Goal: Find contact information: Find contact information

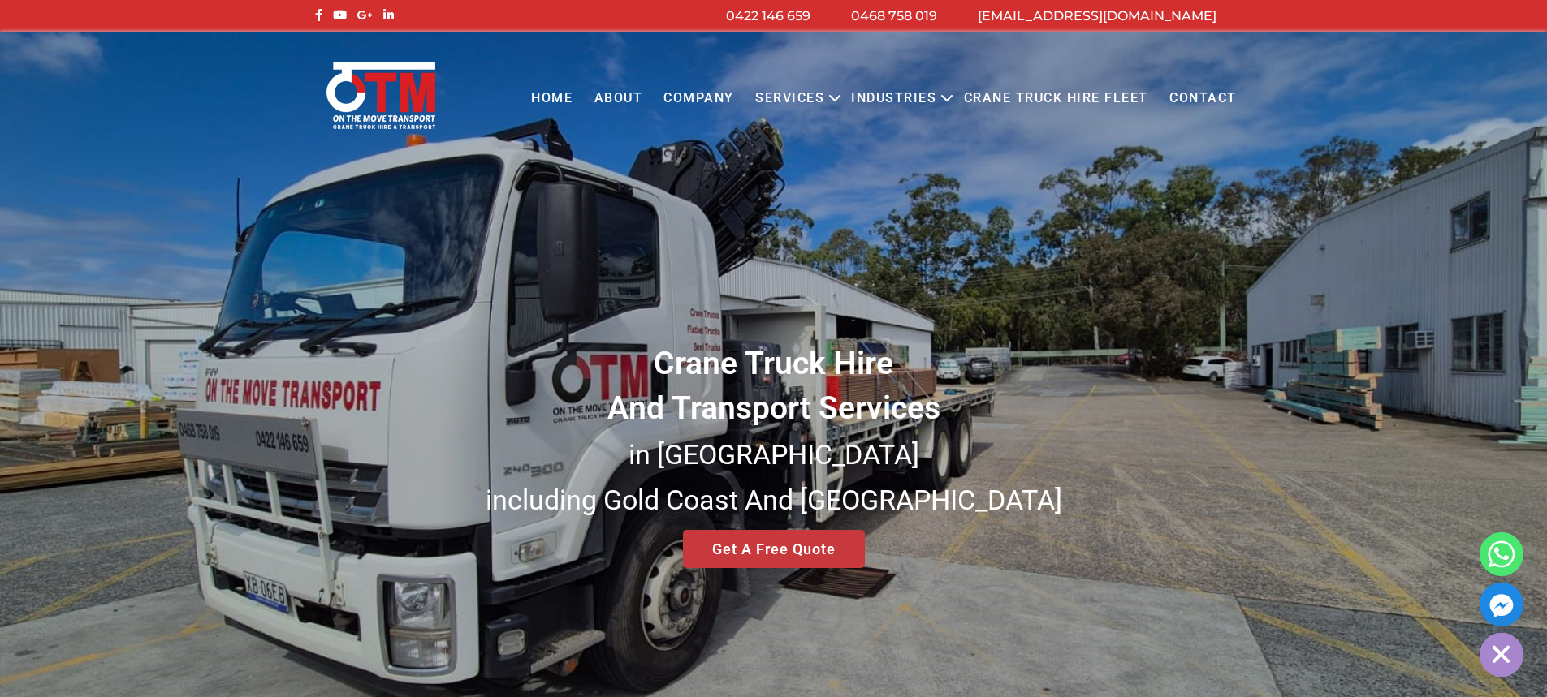
click at [748, 553] on div "Crane Truck Hire And Transport Services in [GEOGRAPHIC_DATA] [GEOGRAPHIC_DATA] …" at bounding box center [773, 390] width 1547 height 717
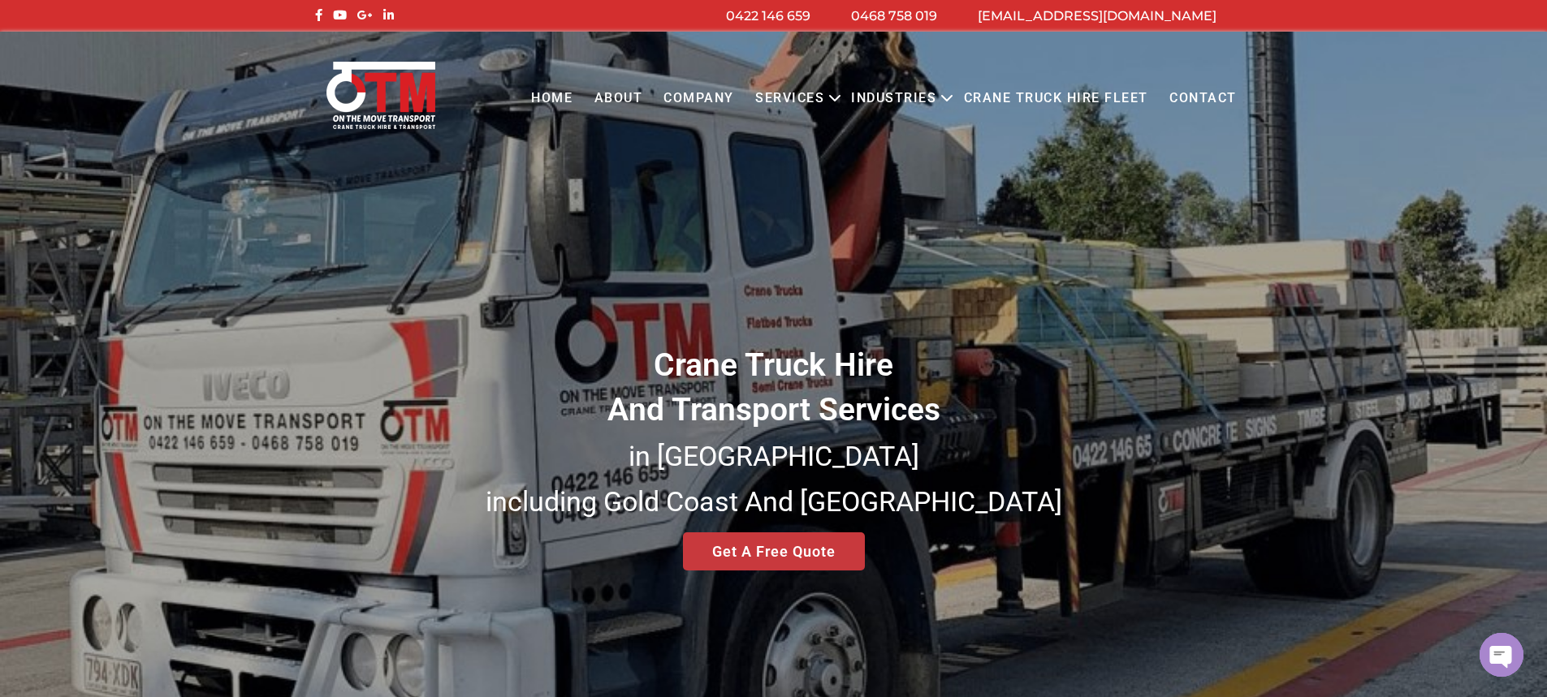
click at [761, 548] on div "Crane Truck Hire And Transport Services in [GEOGRAPHIC_DATA] [GEOGRAPHIC_DATA] …" at bounding box center [773, 390] width 1547 height 717
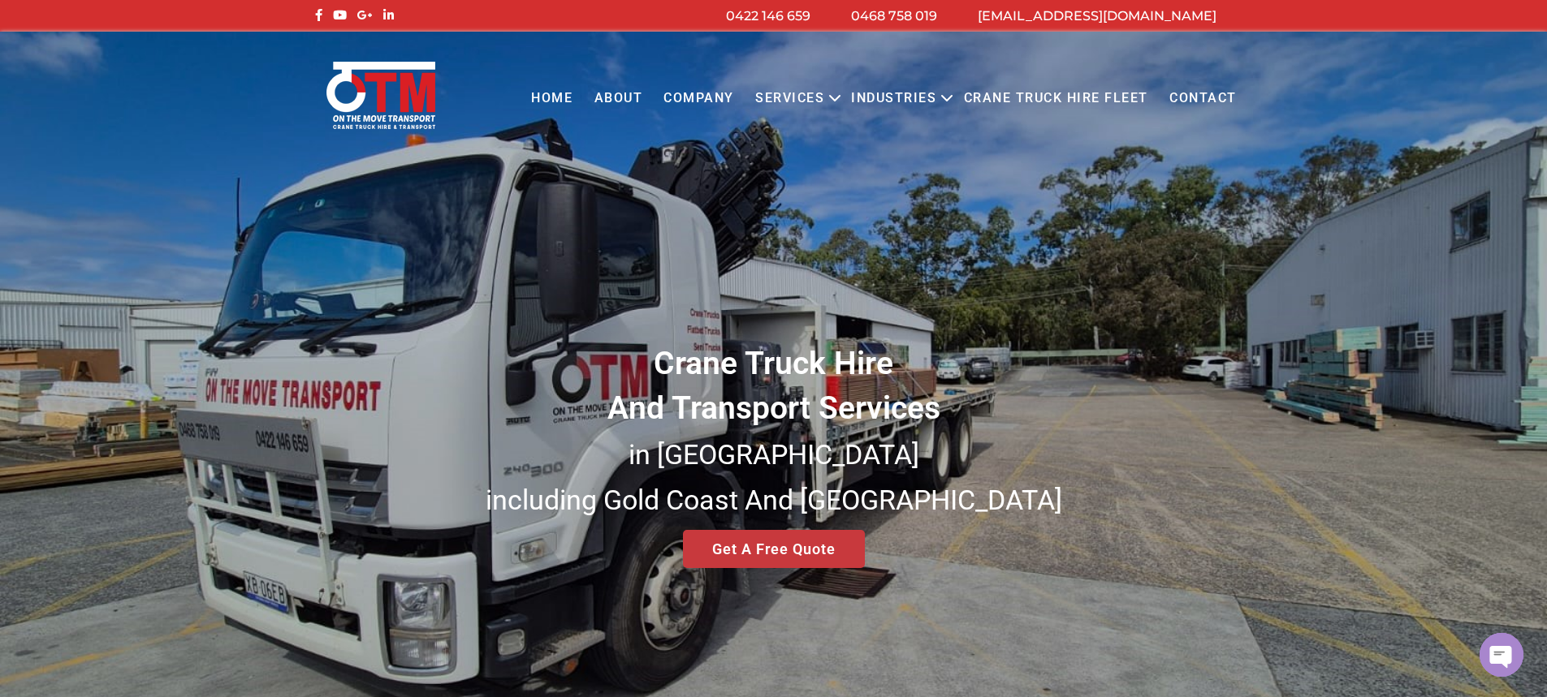
click at [755, 553] on div "Crane Truck Hire And Transport Services in [GEOGRAPHIC_DATA] [GEOGRAPHIC_DATA] …" at bounding box center [773, 390] width 1547 height 717
click at [1120, 11] on link "[EMAIL_ADDRESS][DOMAIN_NAME]" at bounding box center [1097, 15] width 239 height 15
click at [1078, 401] on div "Crane Truck Hire And Transport Services in [GEOGRAPHIC_DATA] [GEOGRAPHIC_DATA] …" at bounding box center [773, 390] width 1547 height 717
click at [1013, 94] on link "Crane Truck Hire Fleet" at bounding box center [1054, 98] width 205 height 45
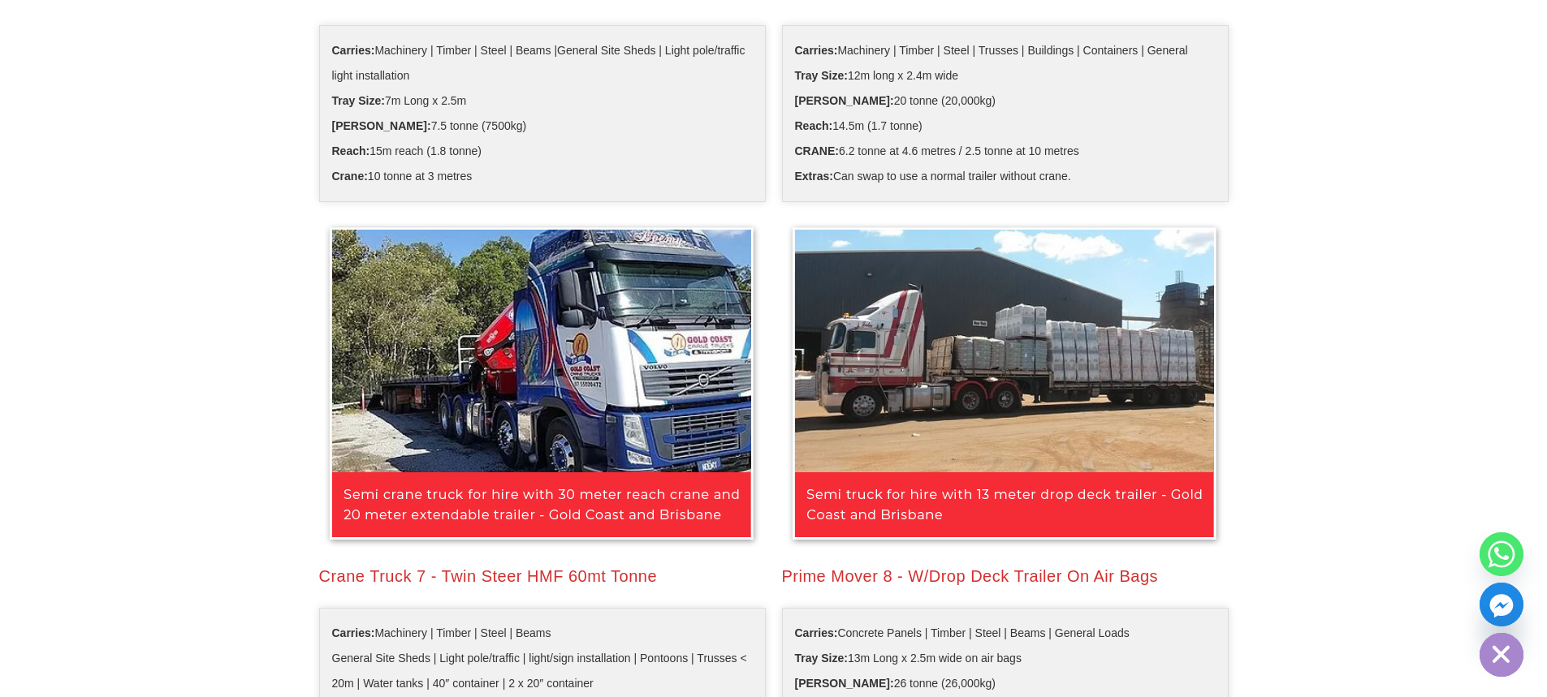
scroll to position [2192, 0]
